Goal: Use online tool/utility: Utilize a website feature to perform a specific function

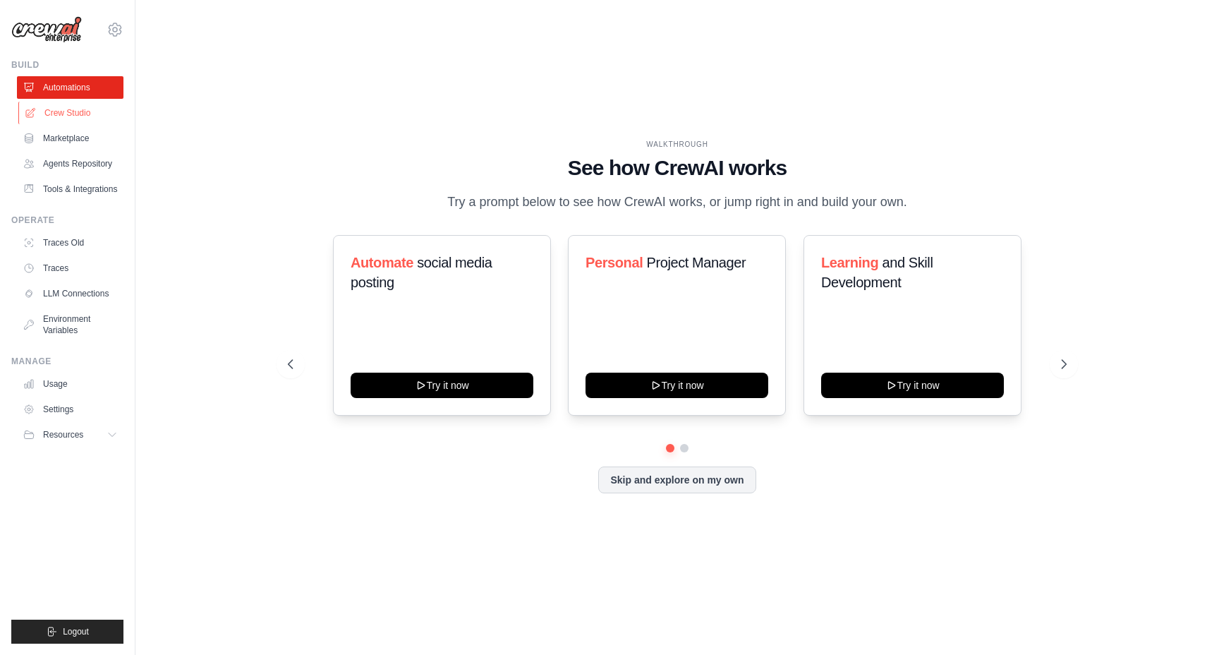
click at [77, 109] on link "Crew Studio" at bounding box center [71, 113] width 107 height 23
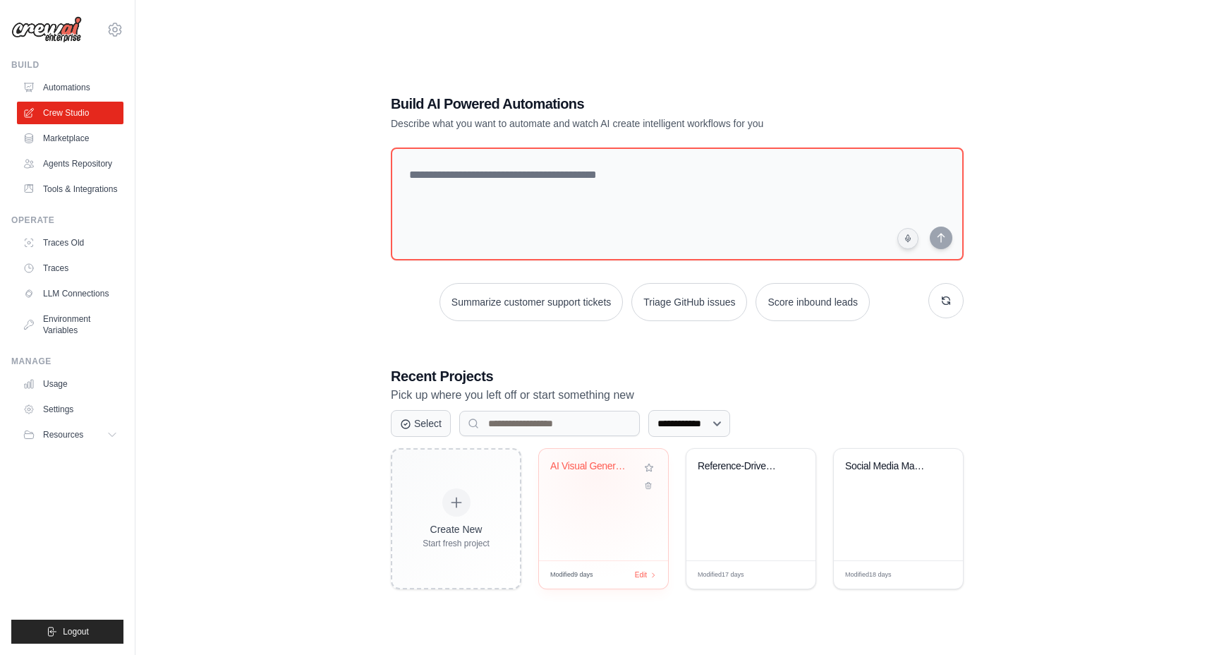
click at [597, 477] on div "AI Visual Generator - E-commerce Op..." at bounding box center [603, 476] width 107 height 32
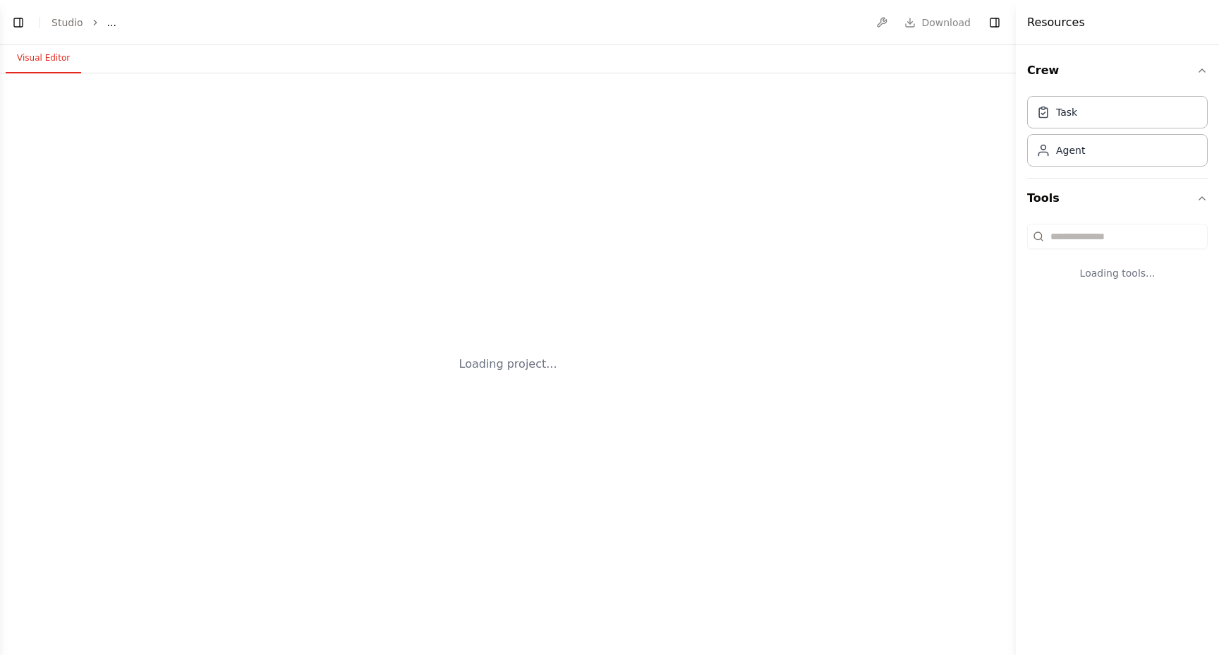
select select "****"
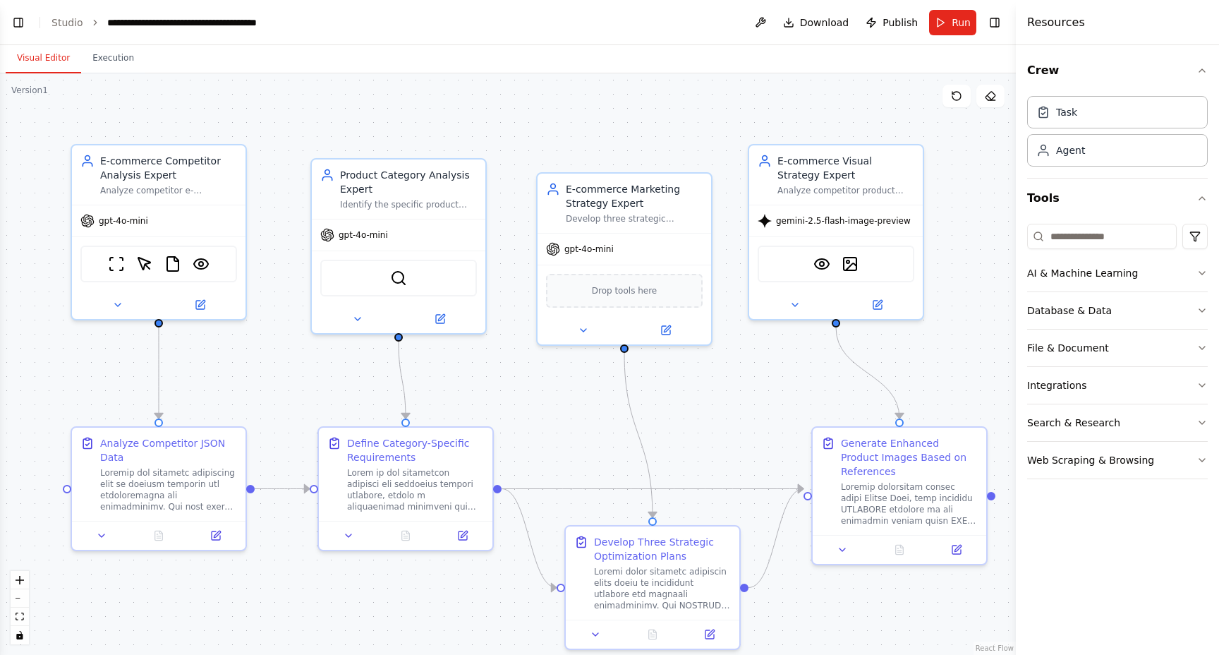
scroll to position [32906, 0]
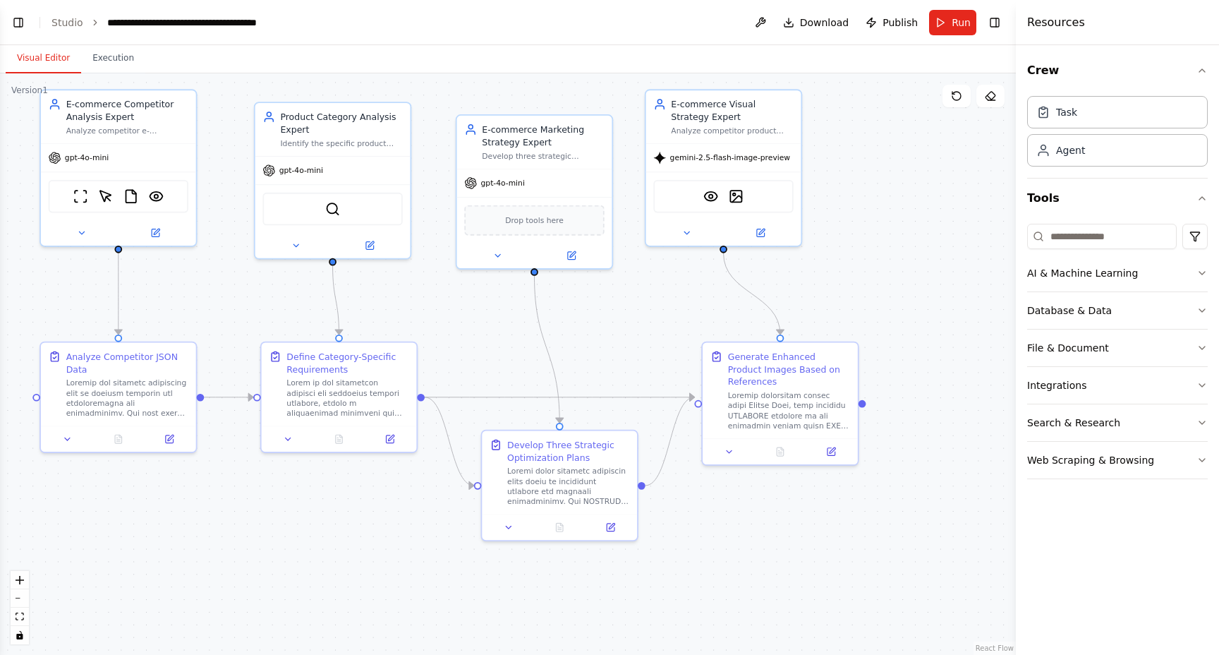
drag, startPoint x: 349, startPoint y: 444, endPoint x: 222, endPoint y: 304, distance: 188.8
click at [222, 304] on div ".deletable-edge-delete-btn { width: 20px; height: 20px; border: 0px solid #ffff…" at bounding box center [508, 363] width 1016 height 581
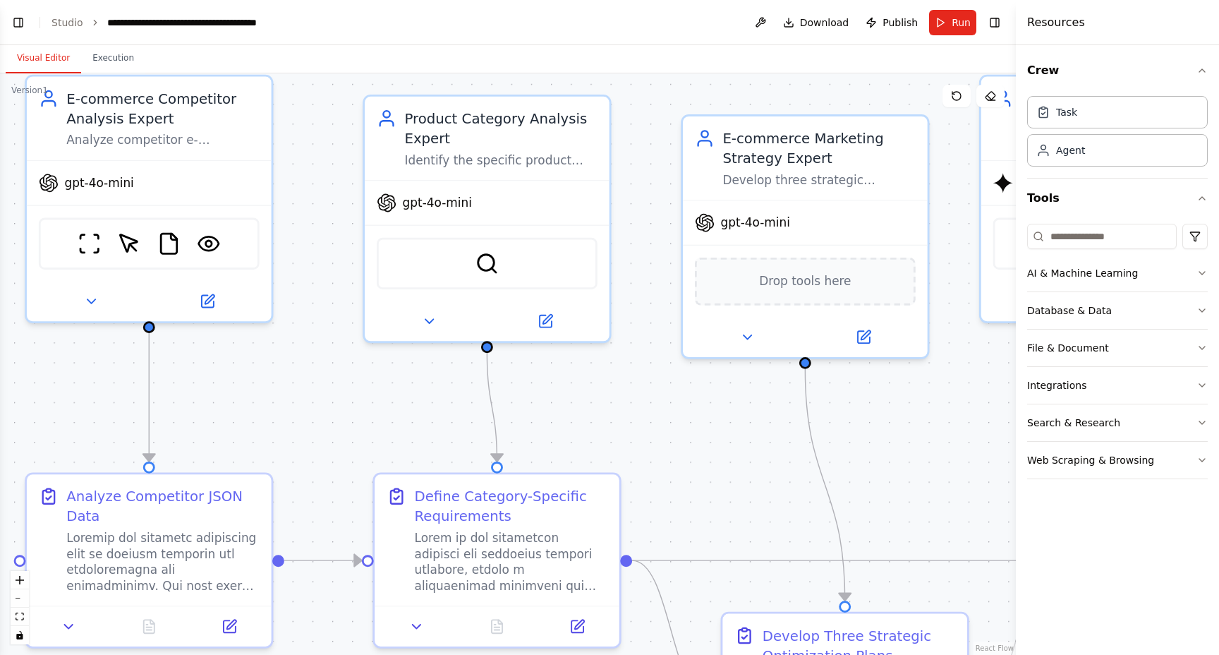
drag, startPoint x: 90, startPoint y: 335, endPoint x: 111, endPoint y: 360, distance: 32.5
click at [111, 360] on div ".deletable-edge-delete-btn { width: 20px; height: 20px; border: 0px solid #ffff…" at bounding box center [508, 363] width 1016 height 581
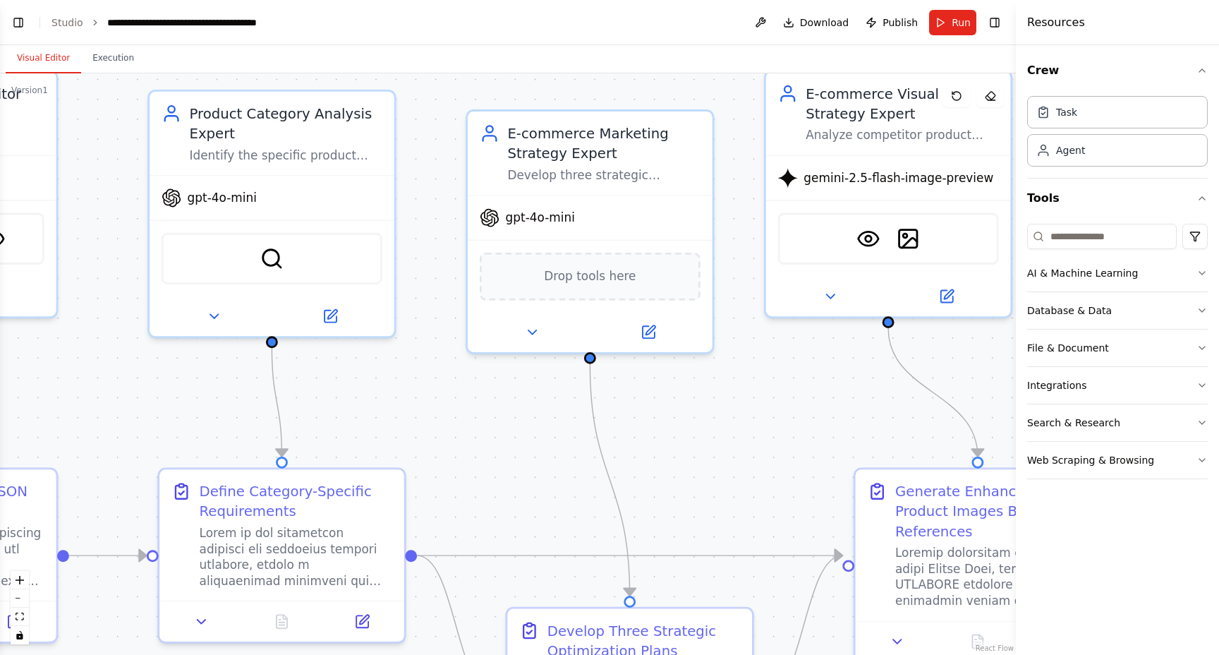
drag, startPoint x: 643, startPoint y: 258, endPoint x: 407, endPoint y: 246, distance: 235.9
click at [407, 246] on div ".deletable-edge-delete-btn { width: 20px; height: 20px; border: 0px solid #ffff…" at bounding box center [508, 363] width 1016 height 581
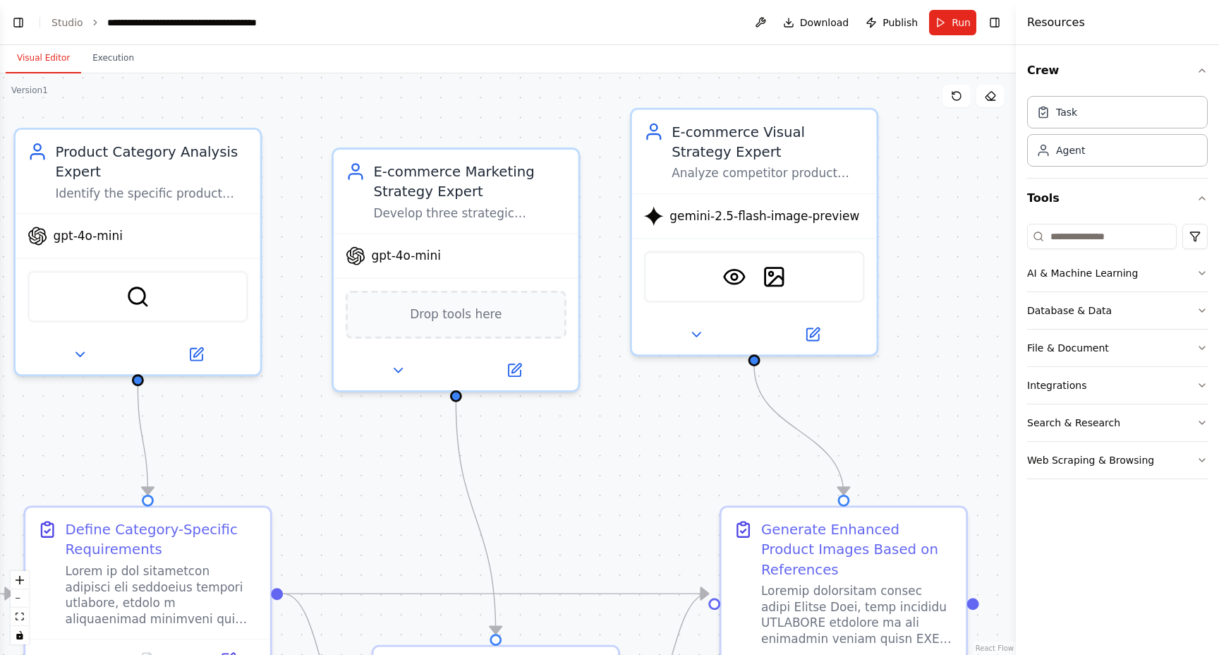
drag, startPoint x: 730, startPoint y: 278, endPoint x: 614, endPoint y: 320, distance: 123.6
click at [614, 320] on div ".deletable-edge-delete-btn { width: 20px; height: 20px; border: 0px solid #ffff…" at bounding box center [508, 363] width 1016 height 581
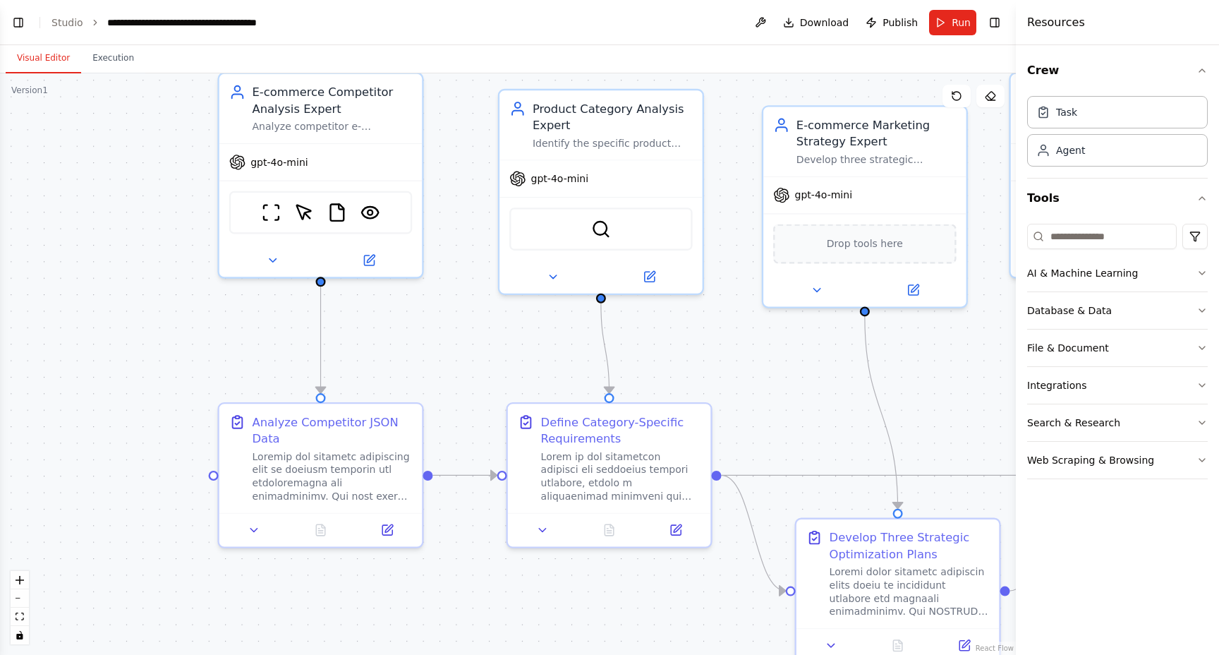
drag, startPoint x: 352, startPoint y: 430, endPoint x: 731, endPoint y: 368, distance: 384.0
click at [731, 368] on div ".deletable-edge-delete-btn { width: 20px; height: 20px; border: 0px solid #ffff…" at bounding box center [508, 363] width 1016 height 581
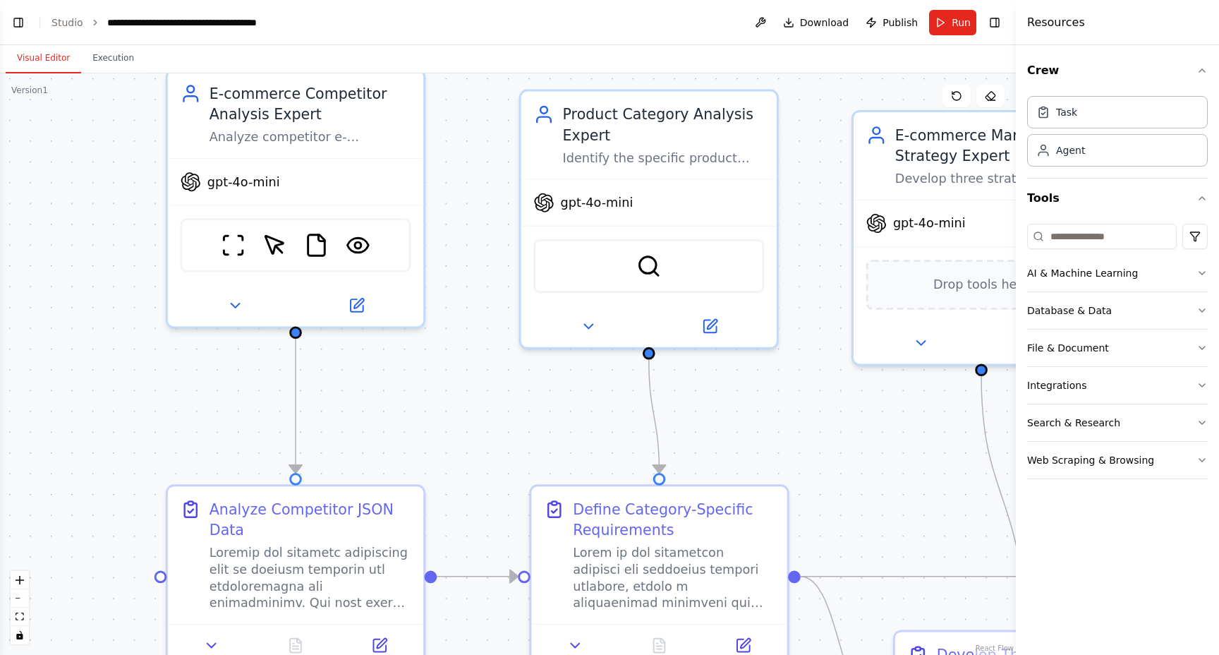
drag, startPoint x: 459, startPoint y: 164, endPoint x: 459, endPoint y: 178, distance: 13.4
click at [459, 178] on div ".deletable-edge-delete-btn { width: 20px; height: 20px; border: 0px solid #ffff…" at bounding box center [508, 363] width 1016 height 581
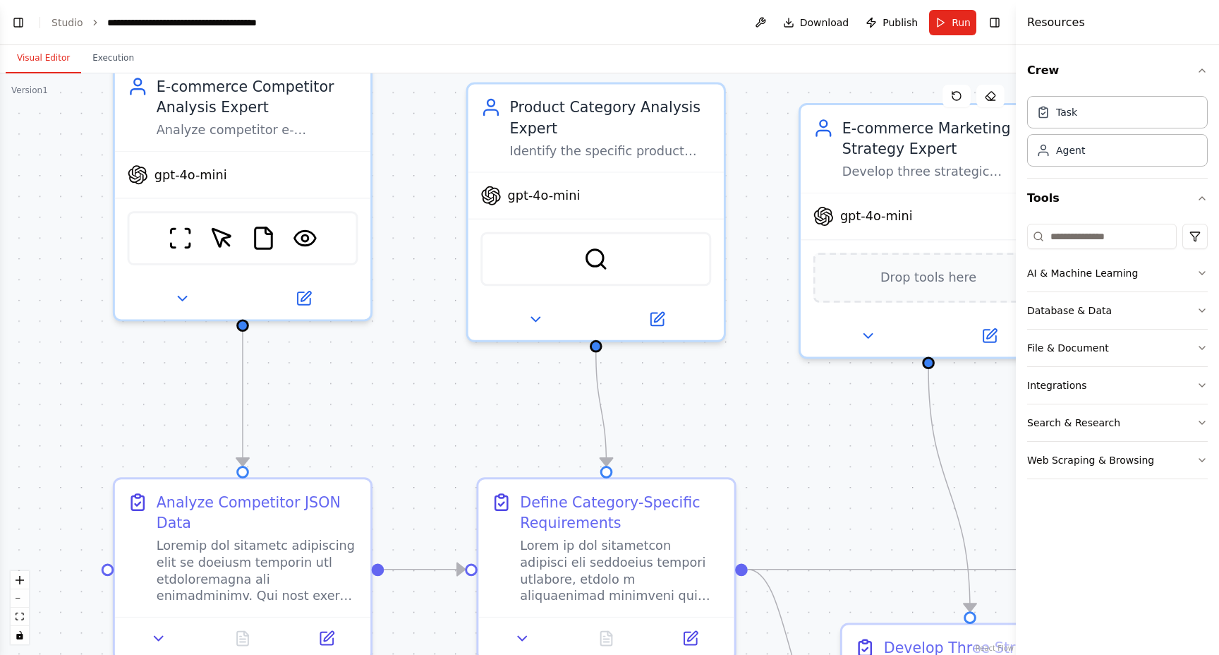
drag, startPoint x: 490, startPoint y: 228, endPoint x: 433, endPoint y: 210, distance: 60.7
click at [433, 210] on div ".deletable-edge-delete-btn { width: 20px; height: 20px; border: 0px solid #ffff…" at bounding box center [508, 363] width 1016 height 581
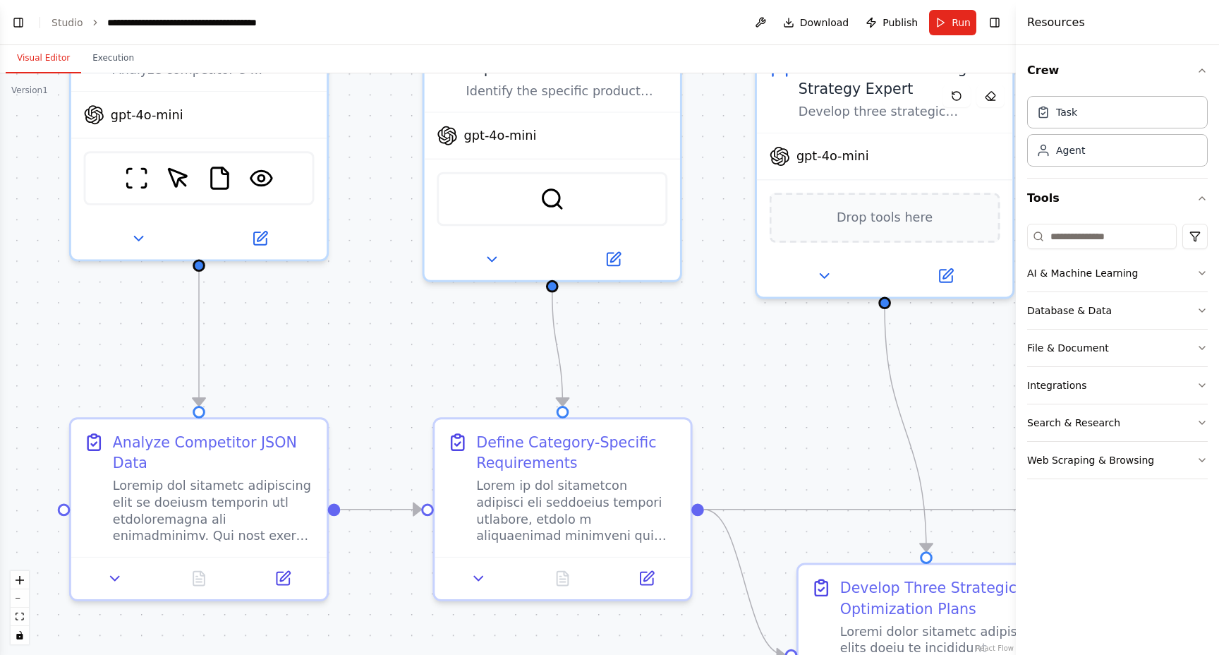
drag, startPoint x: 314, startPoint y: 413, endPoint x: 275, endPoint y: 356, distance: 69.1
click at [275, 356] on div ".deletable-edge-delete-btn { width: 20px; height: 20px; border: 0px solid #ffff…" at bounding box center [508, 363] width 1016 height 581
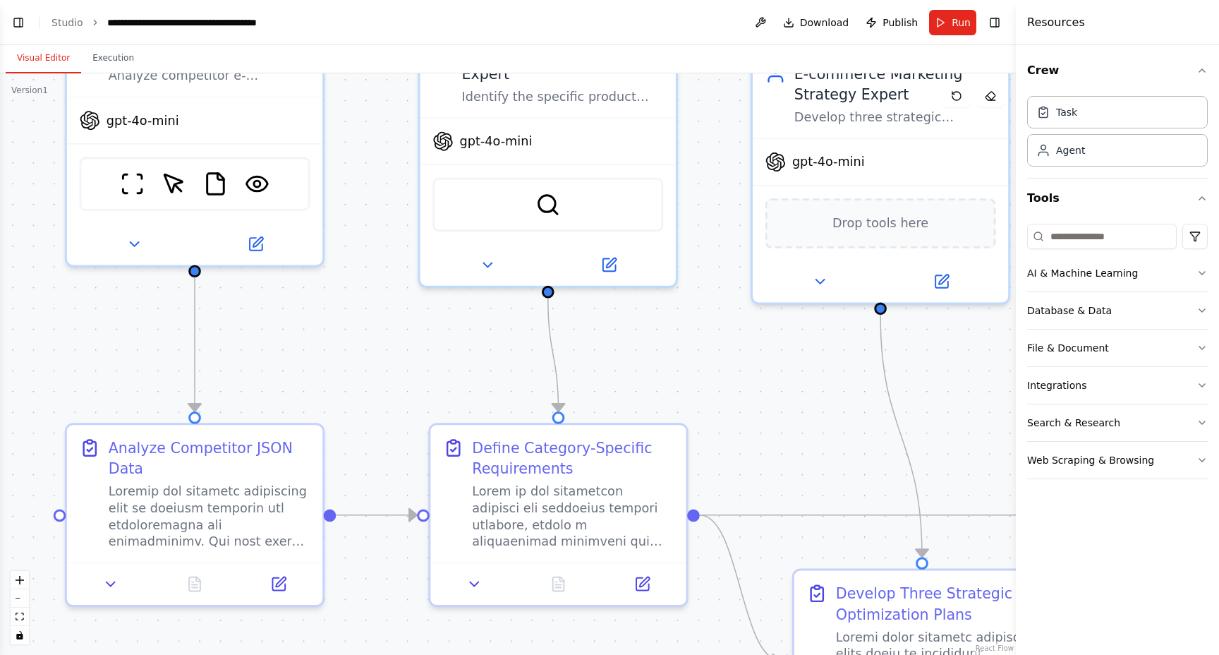
click at [376, 390] on div ".deletable-edge-delete-btn { width: 20px; height: 20px; border: 0px solid #ffff…" at bounding box center [508, 363] width 1016 height 581
